Goal: Information Seeking & Learning: Learn about a topic

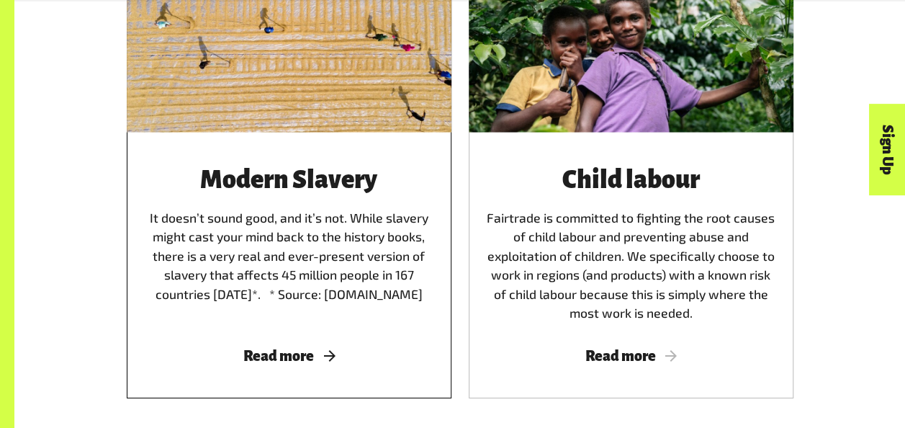
scroll to position [2109, 0]
click at [302, 344] on div "Modern Slavery It doesn’t sound good, and it’s not. While slavery might cast yo…" at bounding box center [289, 265] width 325 height 265
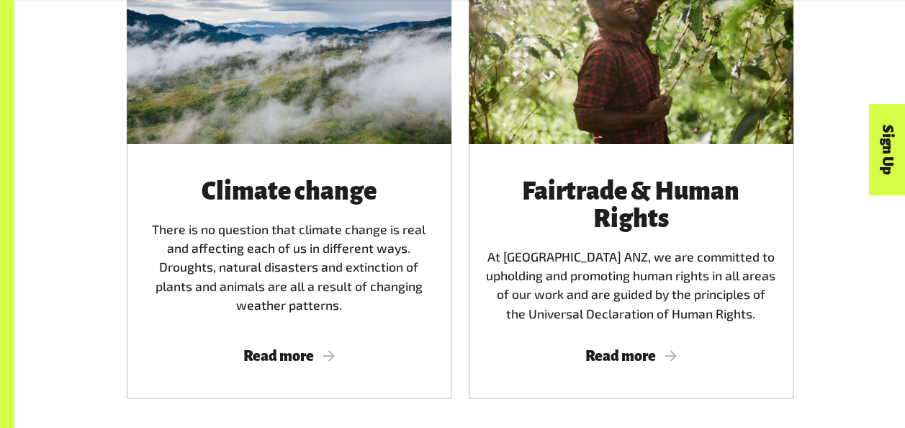
scroll to position [2634, 0]
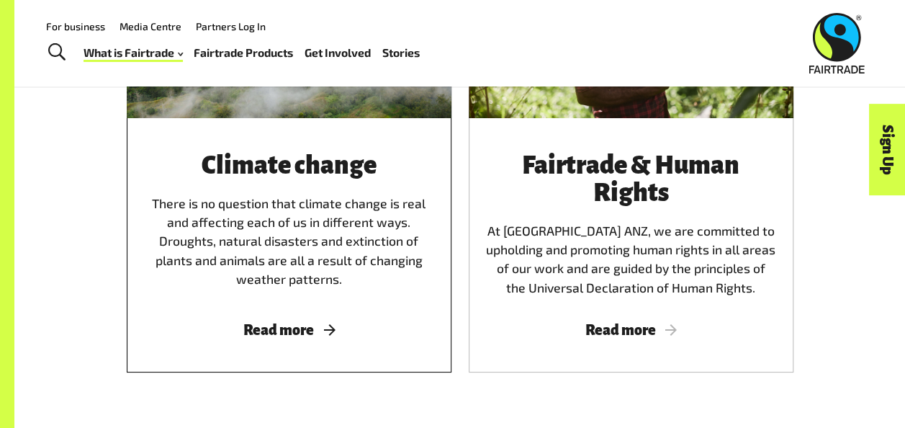
click at [271, 337] on span "Read more" at bounding box center [289, 330] width 290 height 16
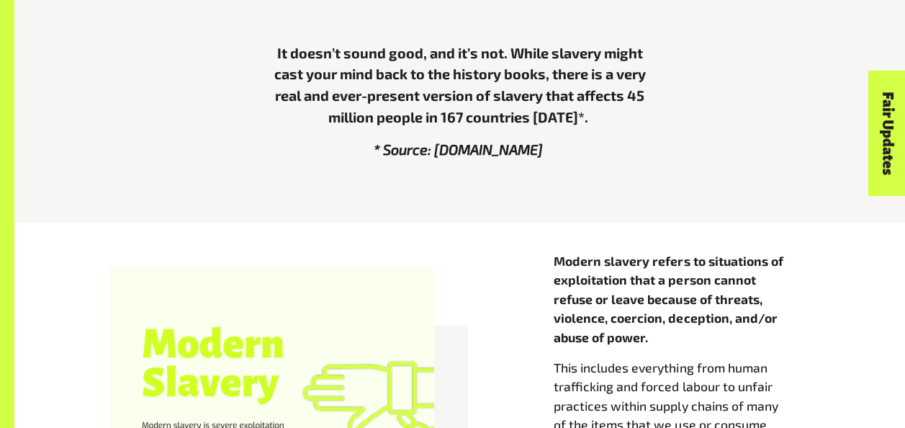
scroll to position [437, 0]
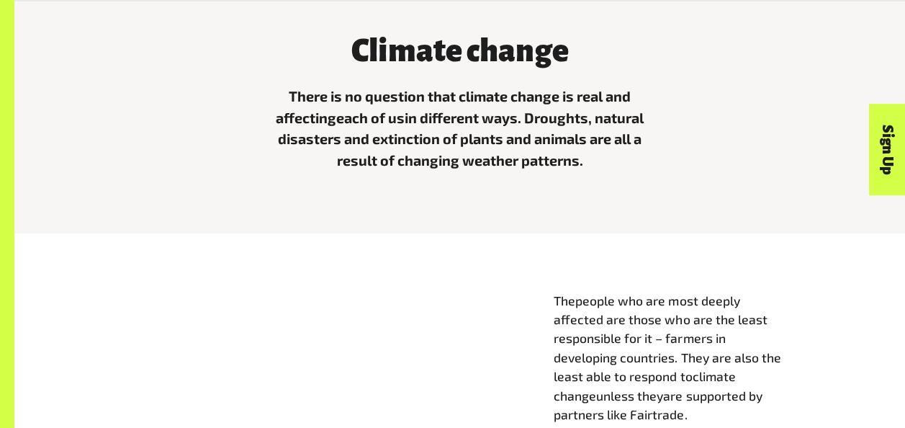
scroll to position [426, 0]
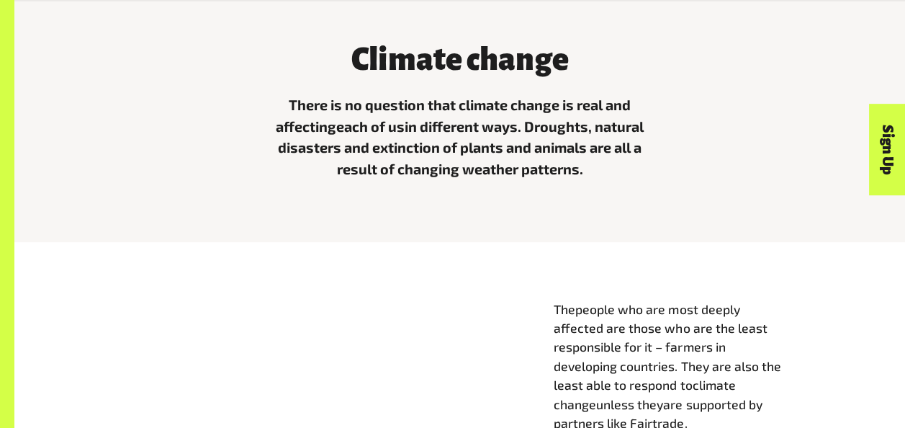
click at [479, 184] on div "Climate change There is no question that climate change is real and affecting e…" at bounding box center [460, 109] width 410 height 166
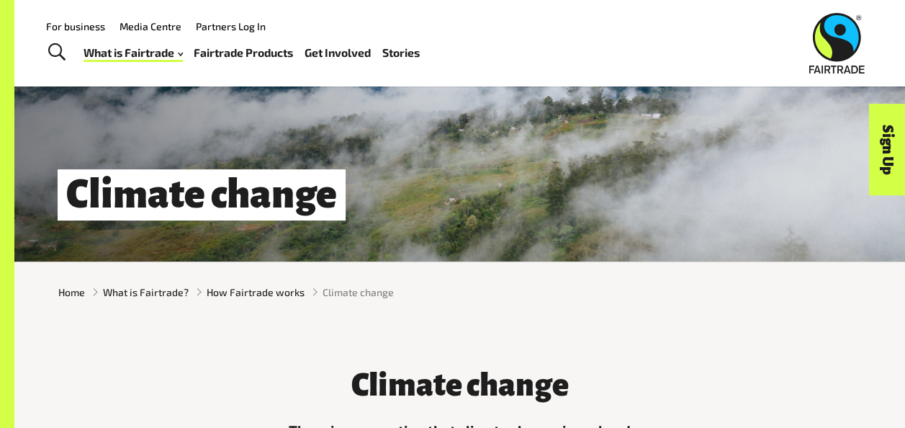
scroll to position [65, 0]
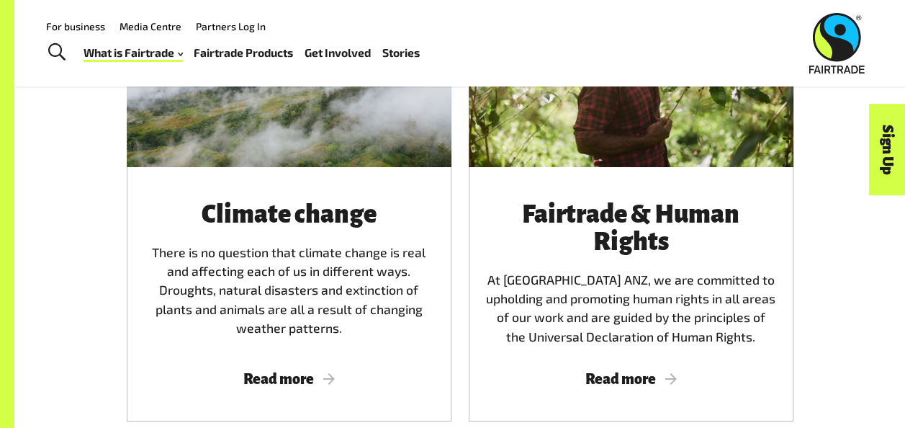
scroll to position [2586, 0]
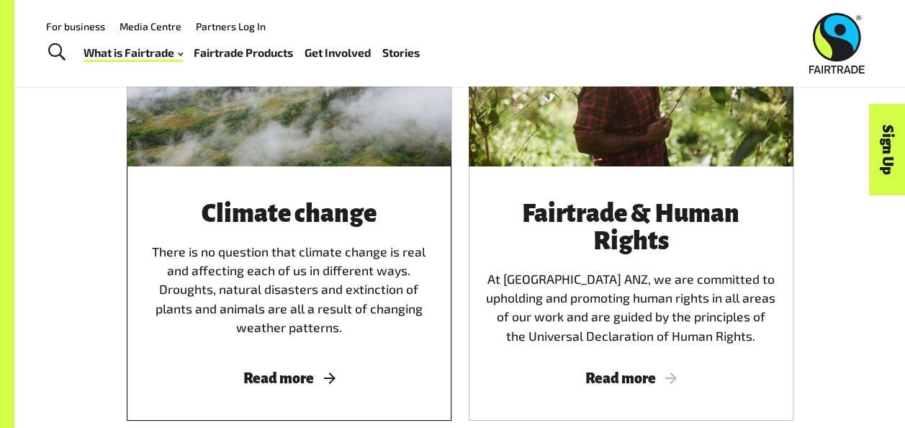
click at [295, 383] on span "Read more" at bounding box center [289, 378] width 290 height 16
